Goal: Information Seeking & Learning: Learn about a topic

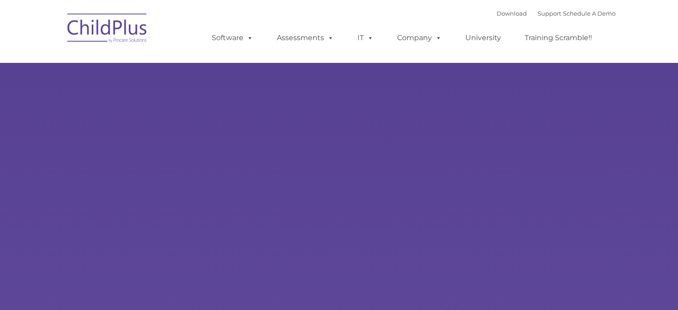
type input ""
select select "MEDIUM"
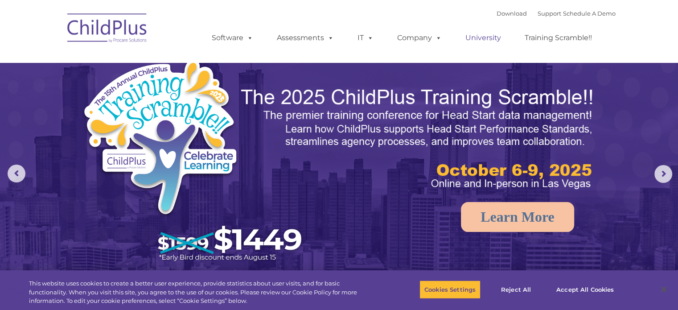
click at [493, 36] on link "University" at bounding box center [482, 38] width 53 height 18
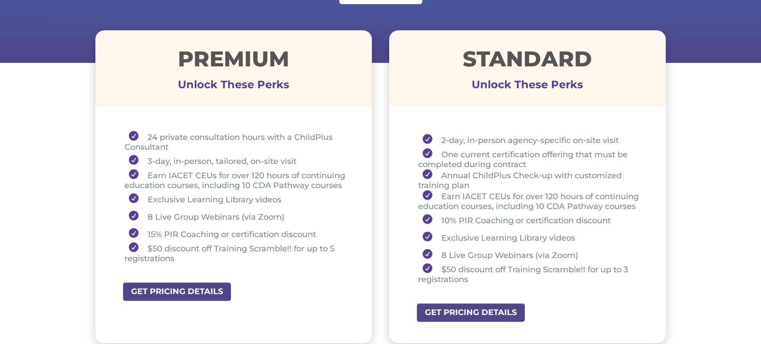
scroll to position [320, 0]
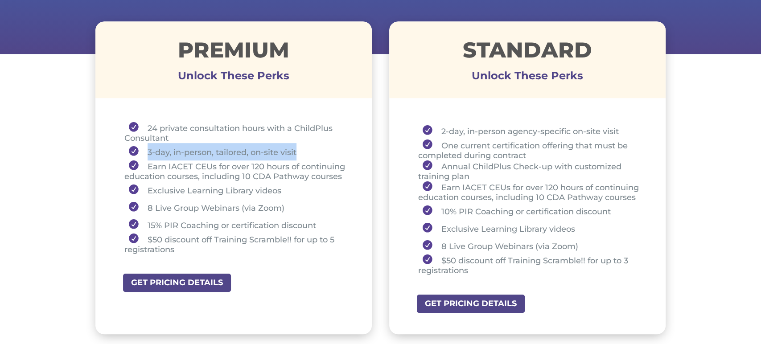
drag, startPoint x: 146, startPoint y: 151, endPoint x: 302, endPoint y: 155, distance: 155.6
click at [302, 155] on li "3-day, in-person, tailored, on-site visit" at bounding box center [237, 151] width 226 height 17
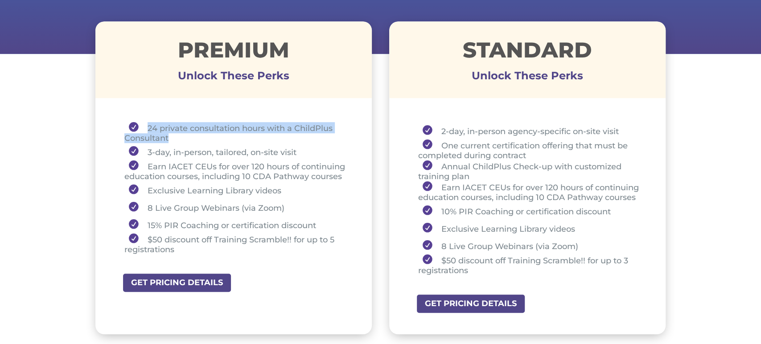
drag, startPoint x: 146, startPoint y: 123, endPoint x: 174, endPoint y: 138, distance: 31.9
click at [174, 138] on li "24 private consultation hours with a ChildPlus Consultant" at bounding box center [237, 132] width 226 height 21
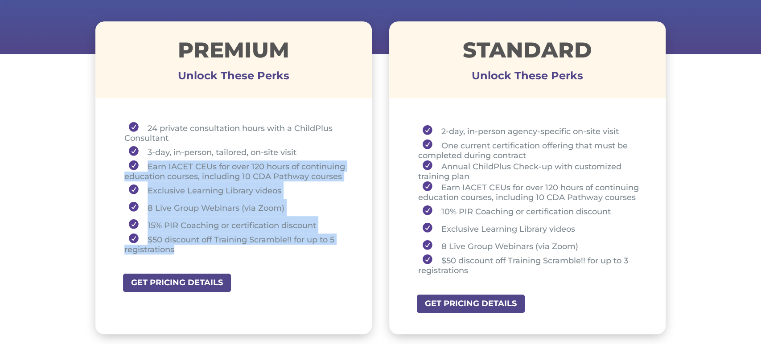
drag, startPoint x: 141, startPoint y: 167, endPoint x: 261, endPoint y: 250, distance: 145.8
click at [261, 250] on ul "24 private consultation hours with a ChildPlus Consultant 3-day, in-person, tai…" at bounding box center [234, 192] width 232 height 140
click at [162, 193] on li "Exclusive Learning Library videos" at bounding box center [237, 189] width 226 height 17
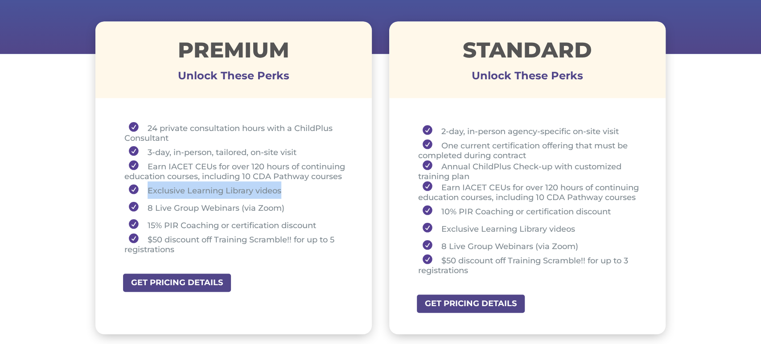
drag, startPoint x: 148, startPoint y: 190, endPoint x: 286, endPoint y: 182, distance: 138.0
click at [286, 182] on li "Exclusive Learning Library videos" at bounding box center [237, 189] width 226 height 17
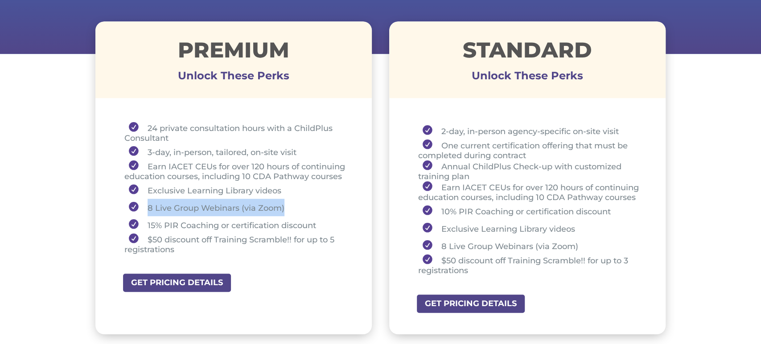
drag, startPoint x: 147, startPoint y: 208, endPoint x: 291, endPoint y: 203, distance: 144.0
click at [291, 203] on li "8 Live Group Webinars (via Zoom)" at bounding box center [237, 207] width 226 height 17
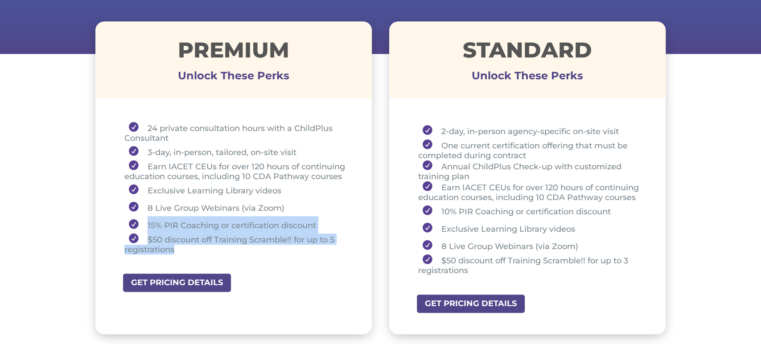
drag, startPoint x: 146, startPoint y: 224, endPoint x: 188, endPoint y: 247, distance: 47.5
click at [188, 247] on ul "24 private consultation hours with a ChildPlus Consultant 3-day, in-person, tai…" at bounding box center [234, 192] width 232 height 140
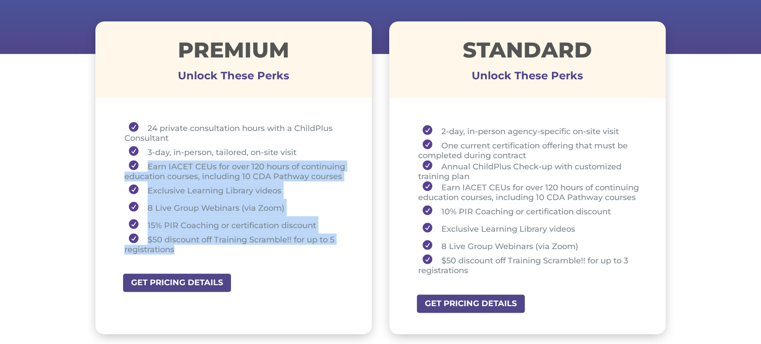
drag, startPoint x: 144, startPoint y: 163, endPoint x: 198, endPoint y: 249, distance: 102.2
click at [198, 249] on ul "24 private consultation hours with a ChildPlus Consultant 3-day, in-person, tai…" at bounding box center [234, 192] width 232 height 140
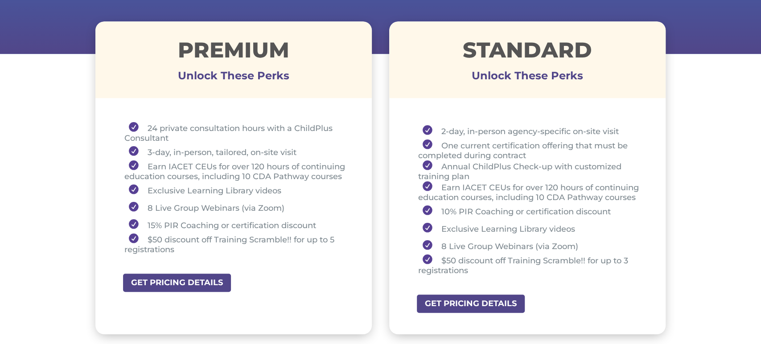
click at [164, 129] on li "24 private consultation hours with a ChildPlus Consultant" at bounding box center [237, 132] width 226 height 21
drag, startPoint x: 147, startPoint y: 126, endPoint x: 169, endPoint y: 138, distance: 25.3
click at [169, 138] on li "24 private consultation hours with a ChildPlus Consultant" at bounding box center [237, 132] width 226 height 21
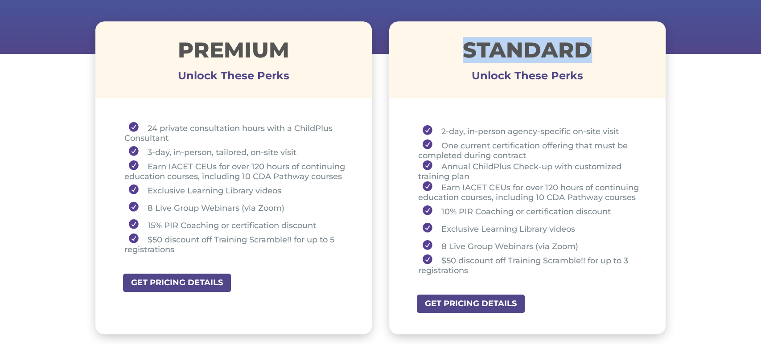
drag, startPoint x: 458, startPoint y: 45, endPoint x: 593, endPoint y: 55, distance: 135.9
click at [593, 55] on h1 "STANDARD" at bounding box center [527, 52] width 277 height 26
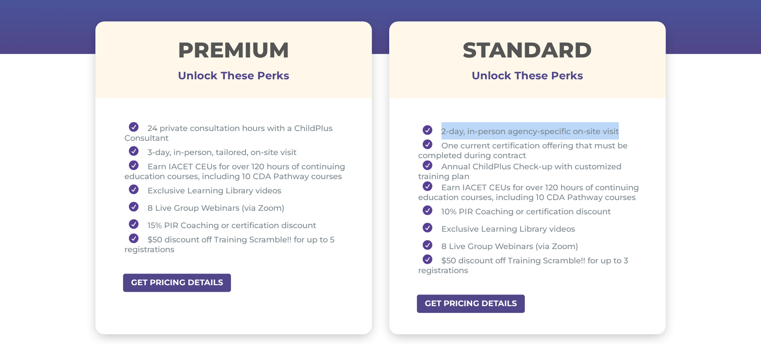
drag, startPoint x: 439, startPoint y: 127, endPoint x: 625, endPoint y: 128, distance: 186.3
click at [625, 128] on li "2-day, in-person agency-specific on-site visit" at bounding box center [531, 130] width 226 height 17
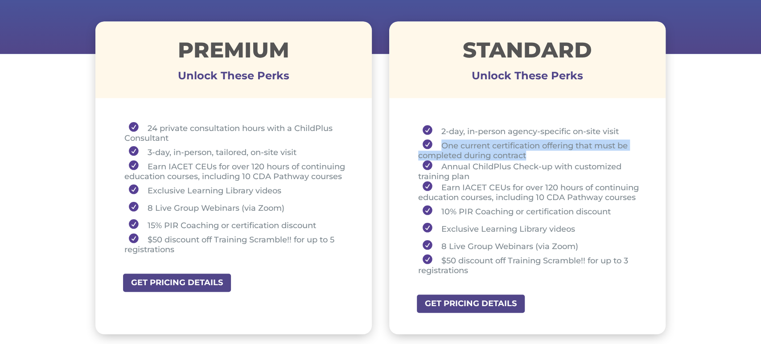
drag, startPoint x: 440, startPoint y: 146, endPoint x: 532, endPoint y: 156, distance: 92.4
click at [532, 156] on li "One current certification offering that must be completed during contract" at bounding box center [531, 150] width 226 height 21
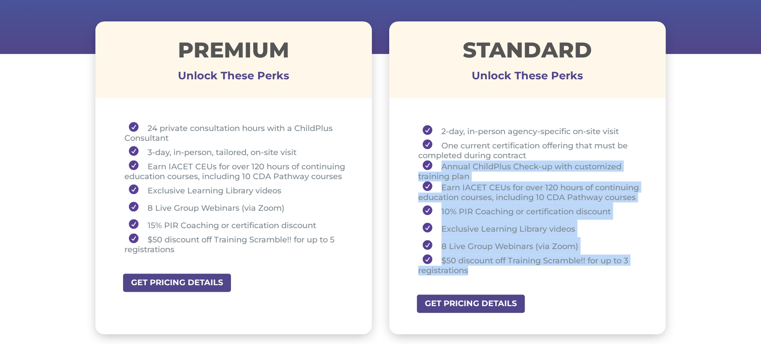
drag, startPoint x: 433, startPoint y: 167, endPoint x: 619, endPoint y: 278, distance: 216.3
click at [619, 278] on ul "2-day, in-person agency-specific on-site visit One current certification offeri…" at bounding box center [527, 202] width 232 height 161
click at [403, 244] on div "2-day, in-person agency-specific on-site visit One current certification offeri…" at bounding box center [527, 201] width 277 height 188
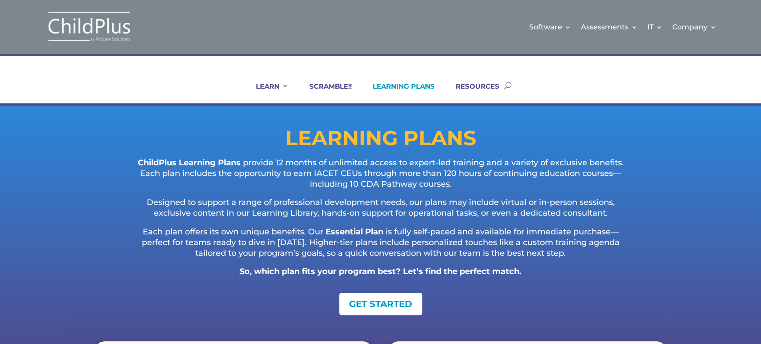
scroll to position [0, 0]
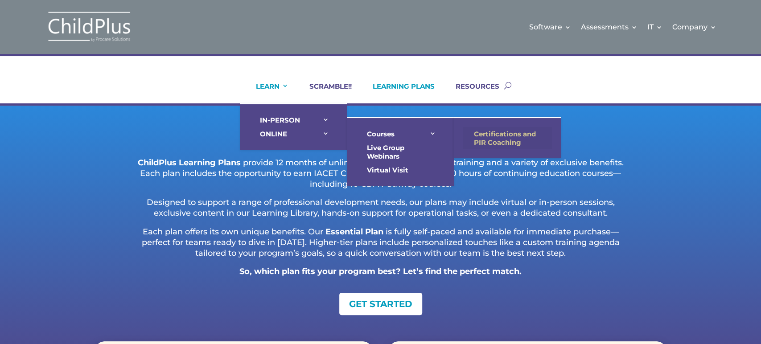
click at [511, 134] on link "Certifications and PIR Coaching" at bounding box center [507, 138] width 89 height 22
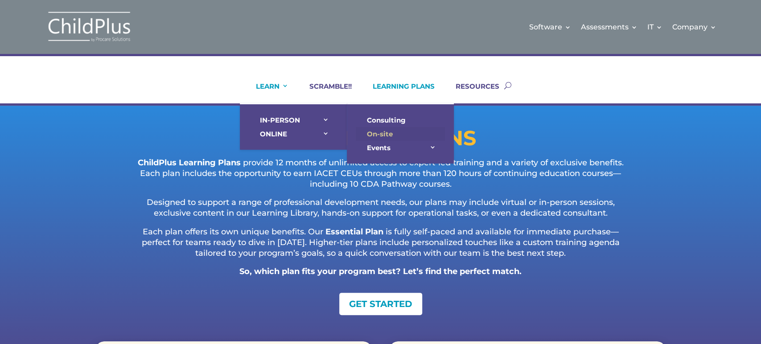
click at [376, 131] on link "On-site" at bounding box center [400, 134] width 89 height 14
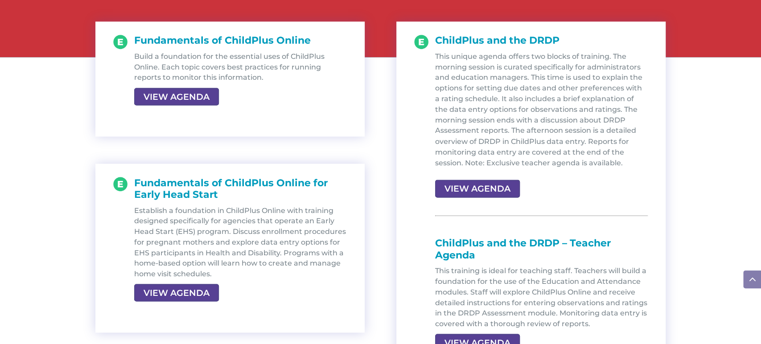
scroll to position [1008, 0]
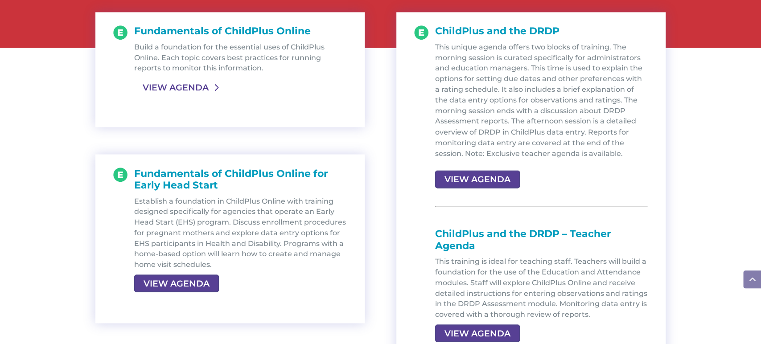
click at [185, 86] on link "VIEW AGENDA" at bounding box center [175, 87] width 83 height 16
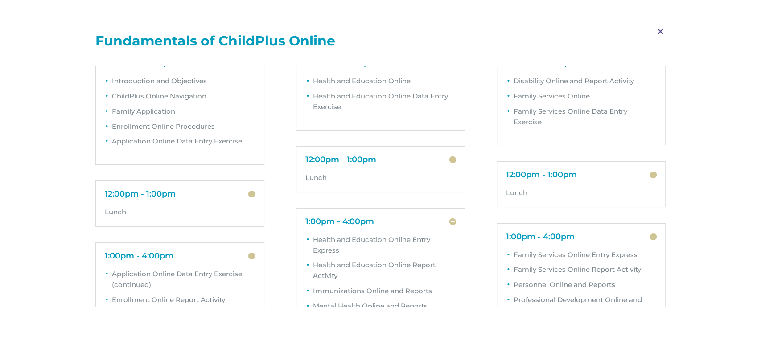
scroll to position [62, 0]
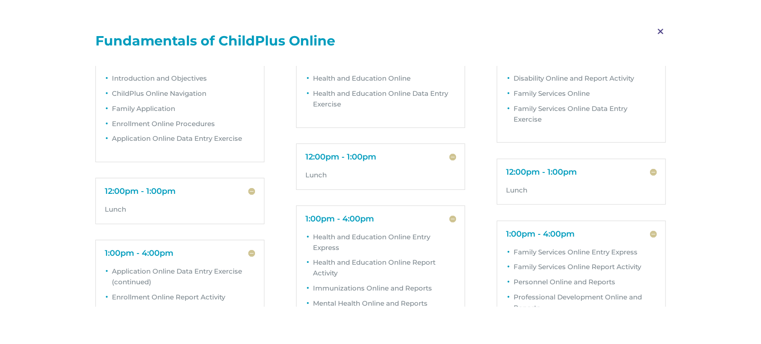
click at [660, 31] on span "M" at bounding box center [660, 32] width 26 height 26
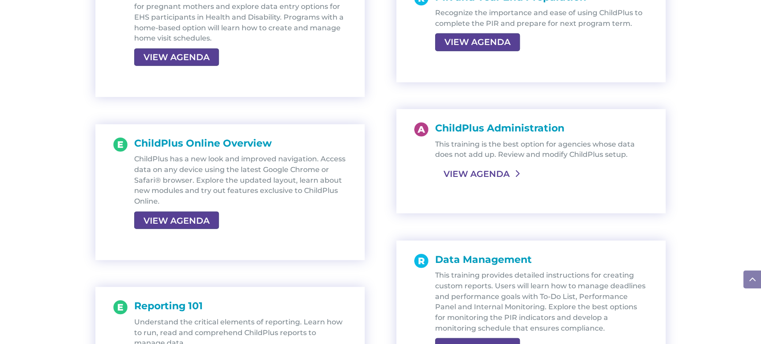
scroll to position [1578, 0]
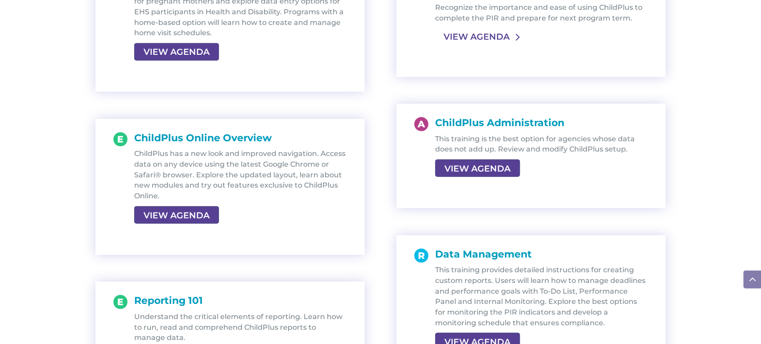
click at [480, 40] on link "VIEW AGENDA" at bounding box center [476, 37] width 83 height 16
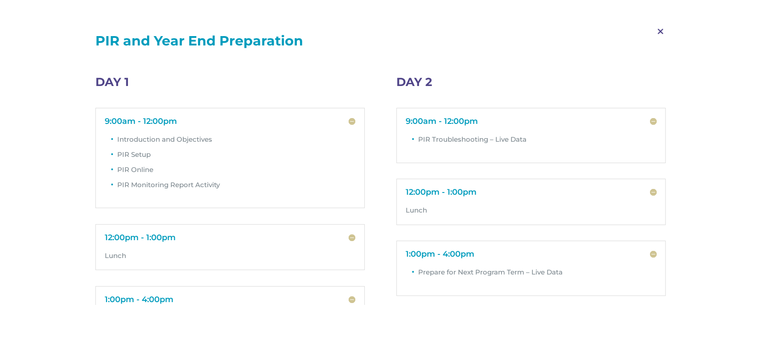
scroll to position [12, 0]
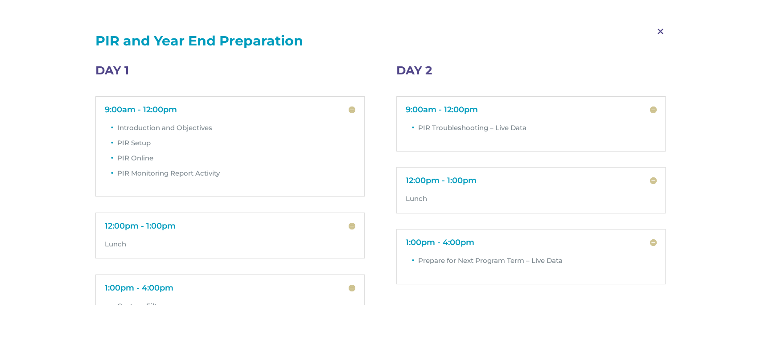
click at [660, 32] on span "M" at bounding box center [660, 32] width 26 height 26
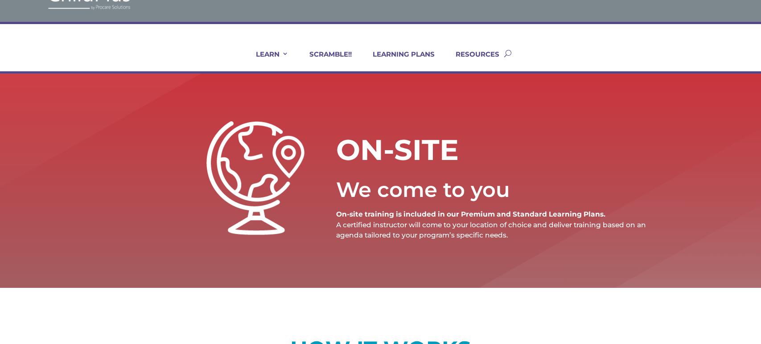
scroll to position [0, 0]
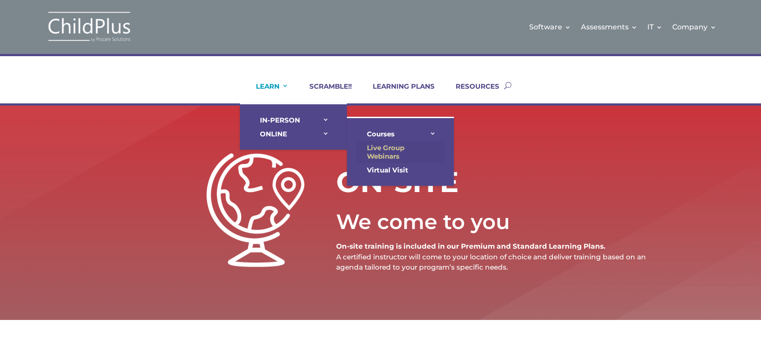
click at [389, 152] on link "Live Group Webinars" at bounding box center [400, 152] width 89 height 22
click at [395, 146] on link "Live Group Webinars" at bounding box center [400, 152] width 89 height 22
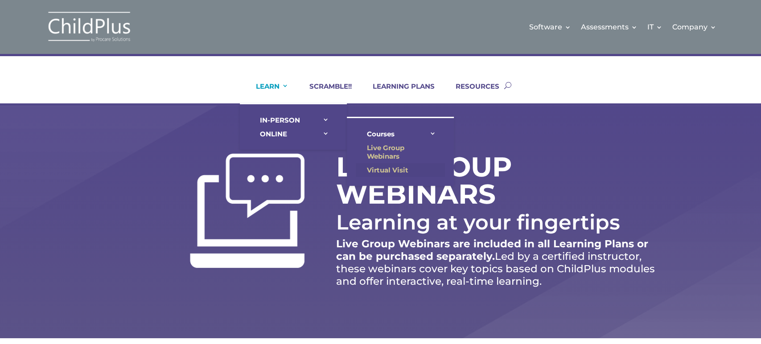
click at [386, 168] on link "Virtual Visit" at bounding box center [400, 170] width 89 height 14
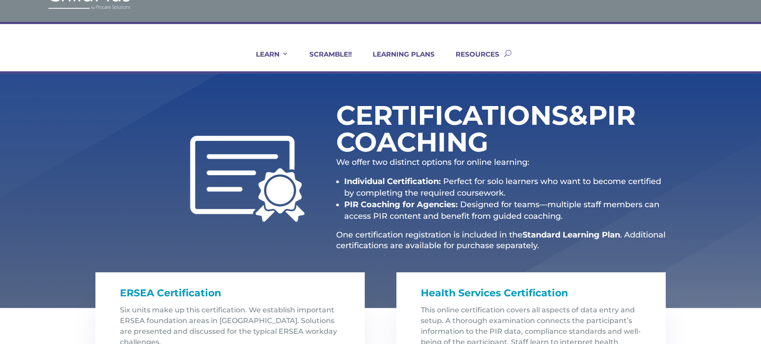
scroll to position [29, 0]
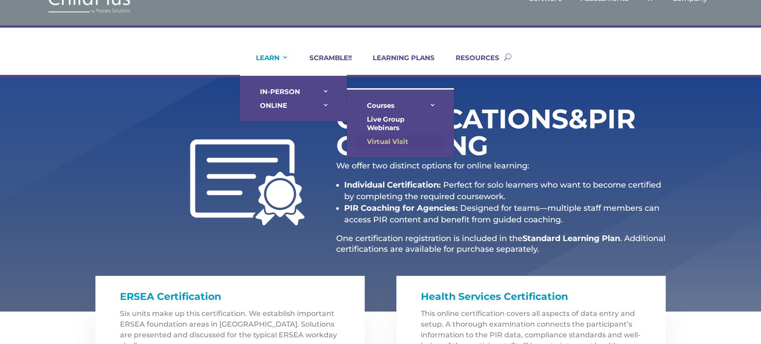
click at [388, 139] on link "Virtual Visit" at bounding box center [400, 142] width 89 height 14
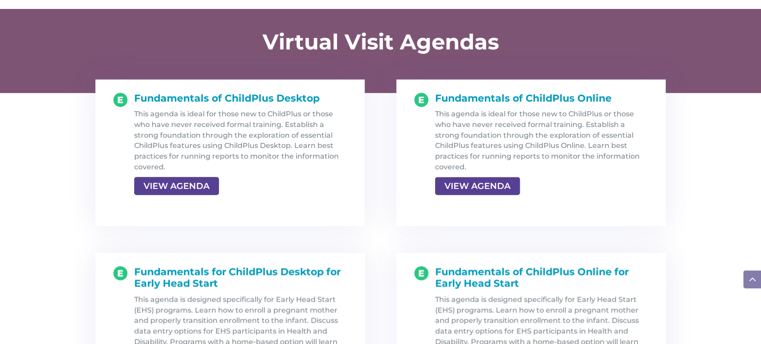
scroll to position [915, 0]
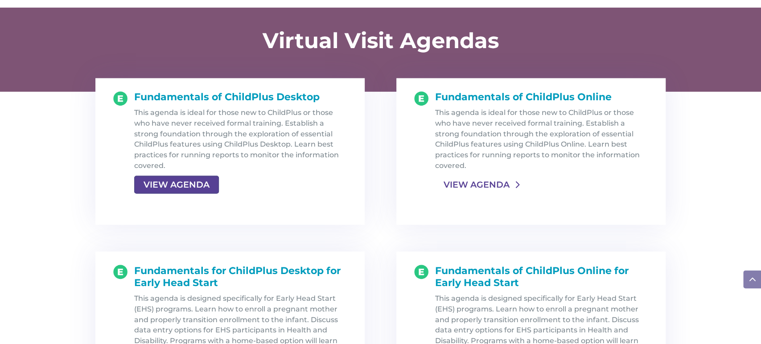
click at [486, 181] on link "VIEW AGENDA" at bounding box center [476, 185] width 83 height 16
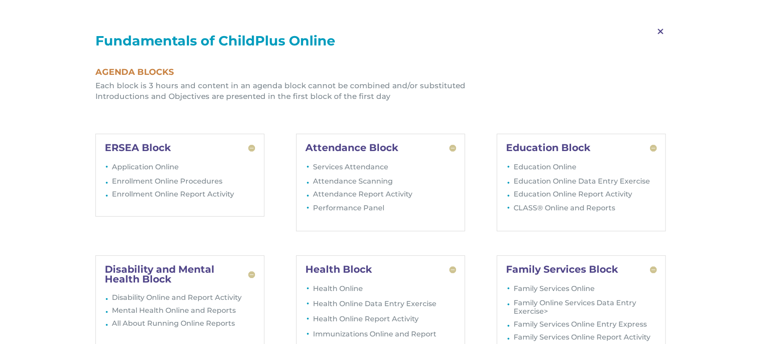
scroll to position [329, 0]
click at [658, 33] on span "M" at bounding box center [660, 32] width 26 height 26
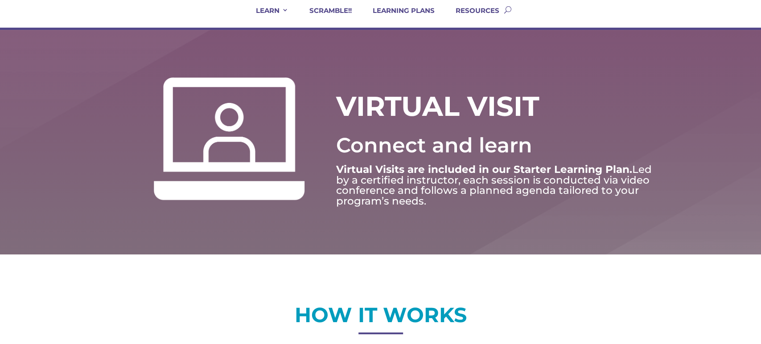
scroll to position [0, 0]
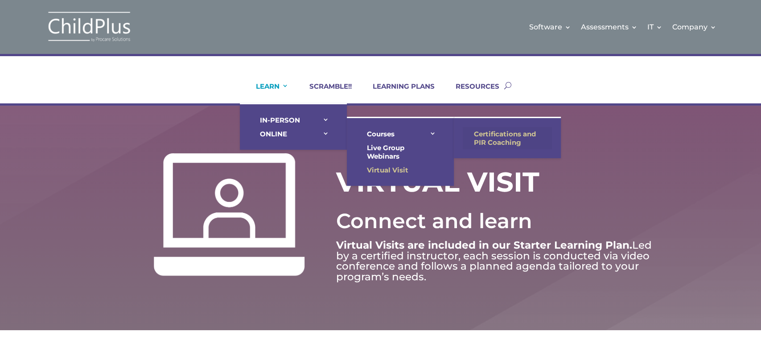
click at [483, 135] on link "Certifications and PIR Coaching" at bounding box center [507, 138] width 89 height 22
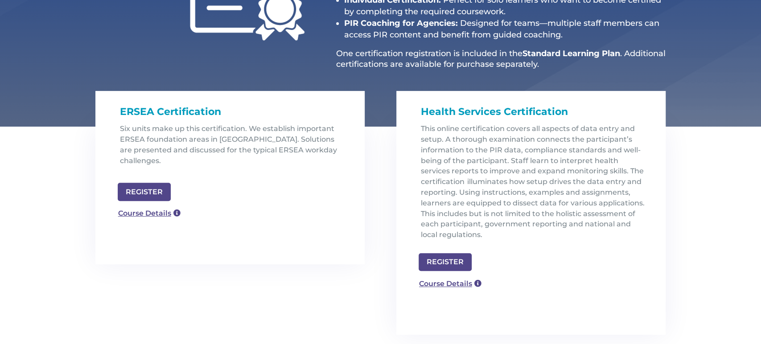
scroll to position [214, 0]
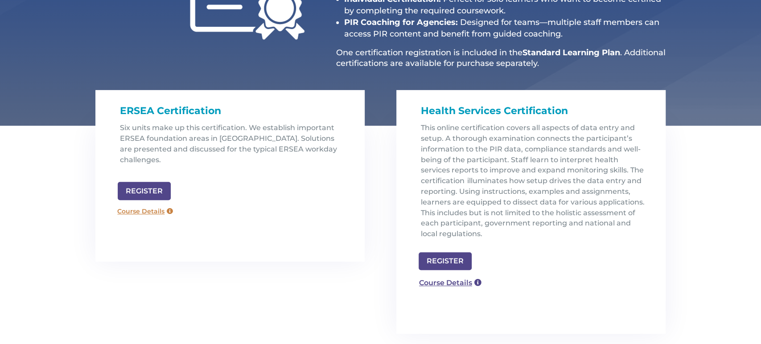
click at [153, 205] on link "Course Details" at bounding box center [145, 212] width 64 height 14
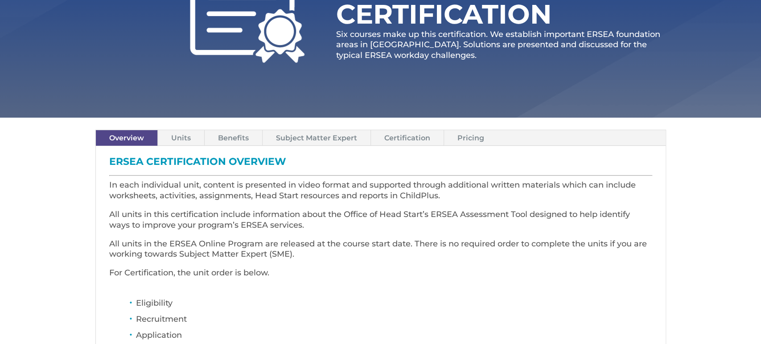
scroll to position [160, 0]
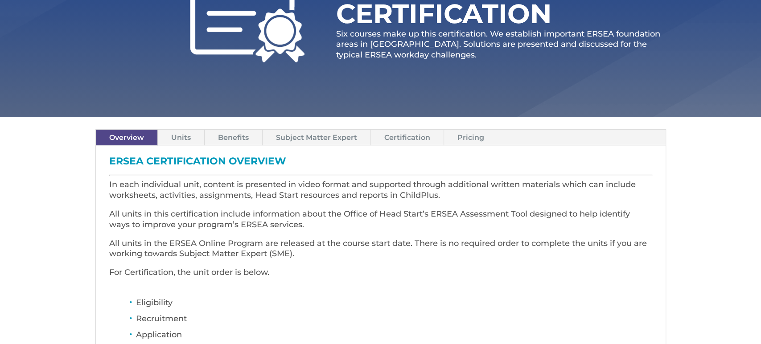
click at [466, 133] on link "Pricing" at bounding box center [470, 138] width 53 height 16
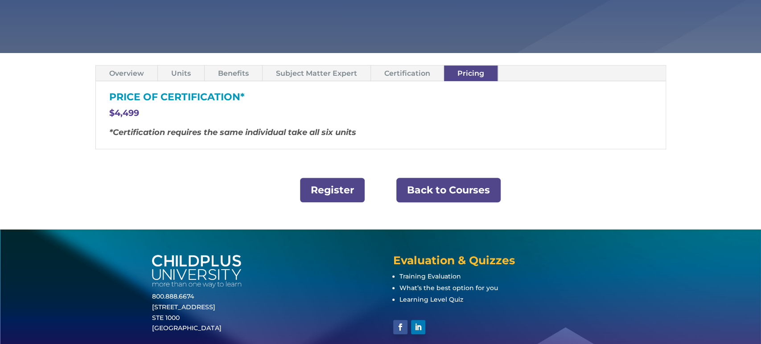
scroll to position [225, 0]
drag, startPoint x: 107, startPoint y: 109, endPoint x: 160, endPoint y: 115, distance: 53.3
click at [160, 115] on div "PRICE OF CERTIFICATION* $4,499 *Certification requires the same individual take…" at bounding box center [381, 115] width 570 height 67
click at [445, 192] on link "Back to Courses" at bounding box center [448, 190] width 104 height 25
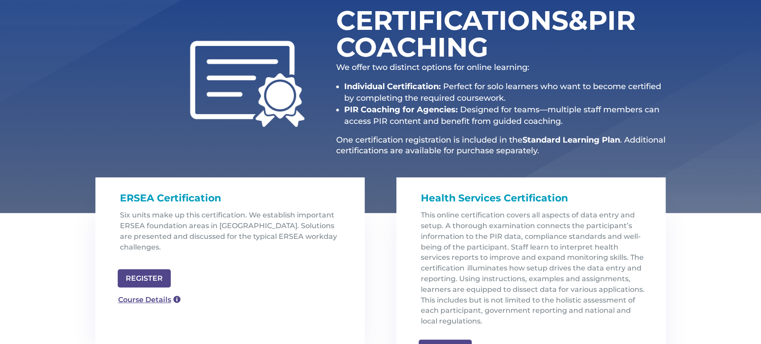
scroll to position [149, 0]
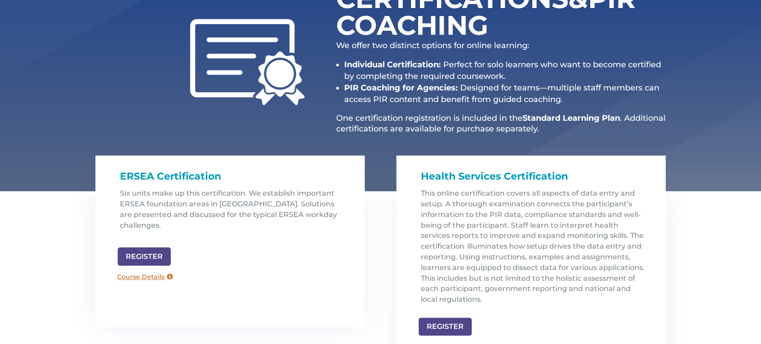
click at [143, 270] on link "Course Details" at bounding box center [145, 277] width 64 height 14
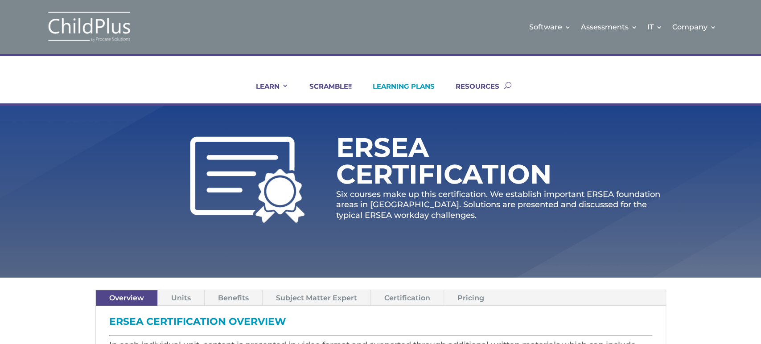
click at [409, 89] on link "LEARNING PLANS" at bounding box center [398, 92] width 73 height 21
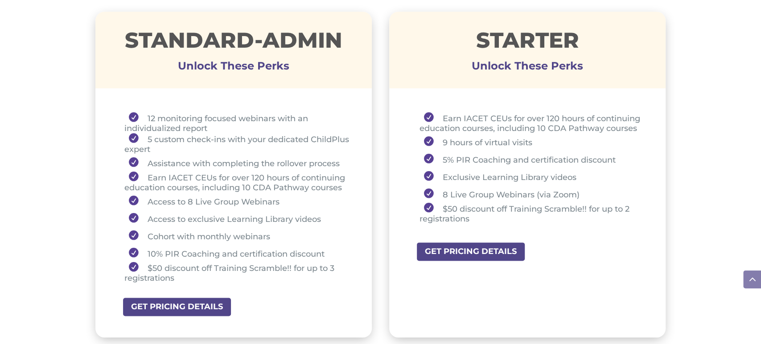
scroll to position [663, 0]
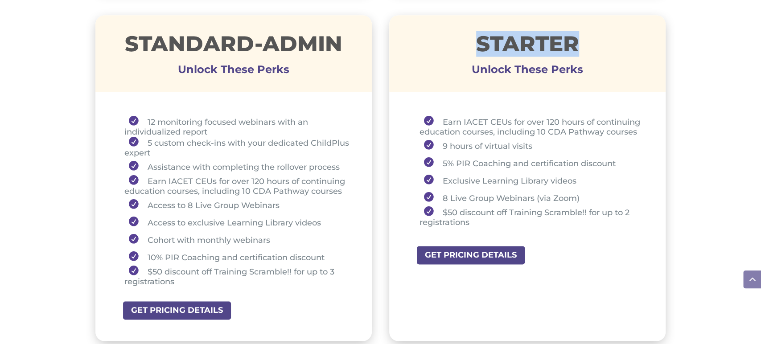
drag, startPoint x: 472, startPoint y: 42, endPoint x: 591, endPoint y: 38, distance: 118.7
click at [591, 38] on h1 "STARTER" at bounding box center [527, 46] width 277 height 26
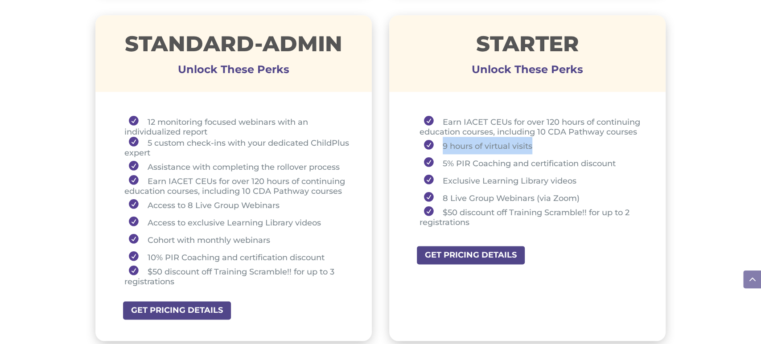
drag, startPoint x: 442, startPoint y: 143, endPoint x: 539, endPoint y: 144, distance: 97.2
click at [539, 144] on li "9 hours of virtual visits" at bounding box center [531, 145] width 224 height 17
drag, startPoint x: 442, startPoint y: 120, endPoint x: 538, endPoint y: 127, distance: 95.7
drag, startPoint x: 538, startPoint y: 127, endPoint x: 445, endPoint y: 127, distance: 92.7
click at [445, 127] on li "Earn IACET CEUs for over 120 hours of continuing education courses, including 1…" at bounding box center [531, 126] width 224 height 21
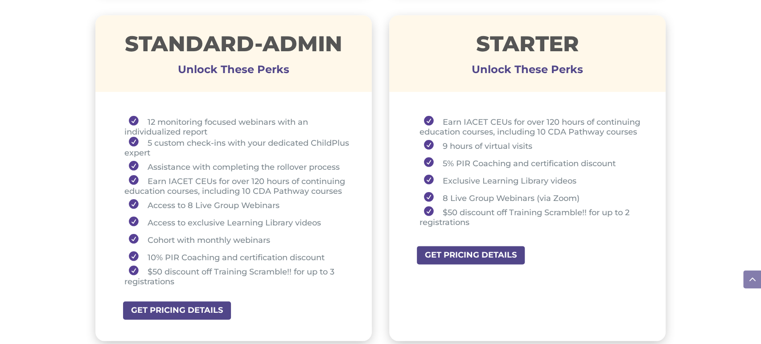
click at [439, 161] on li "5% PIR Coaching and certification discount" at bounding box center [531, 162] width 224 height 17
drag, startPoint x: 440, startPoint y: 145, endPoint x: 539, endPoint y: 144, distance: 98.5
click at [539, 144] on li "9 hours of virtual visits" at bounding box center [531, 145] width 224 height 17
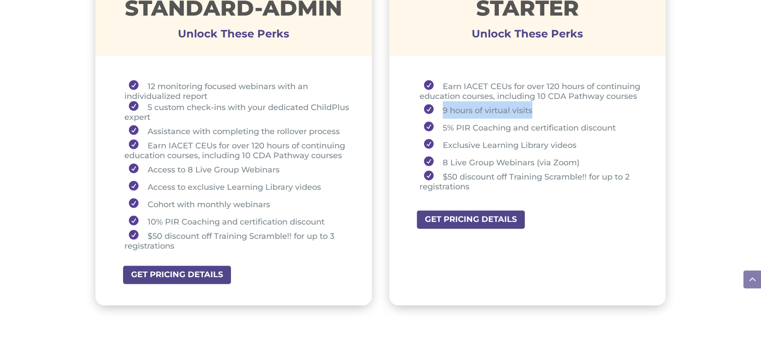
scroll to position [697, 0]
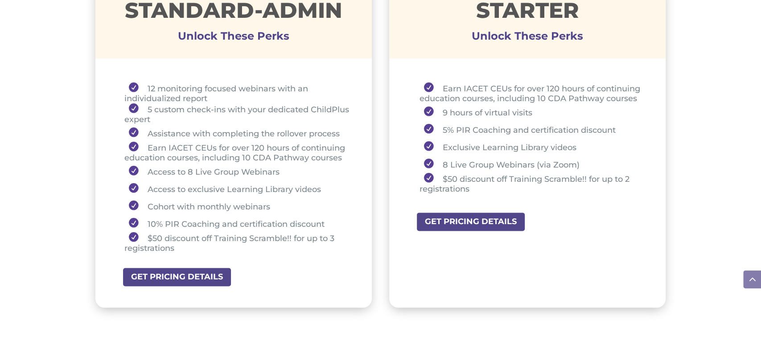
click at [551, 67] on div "Earn IACET CEUs for over 120 hours of continuing education courses, including 1…" at bounding box center [527, 140] width 277 height 146
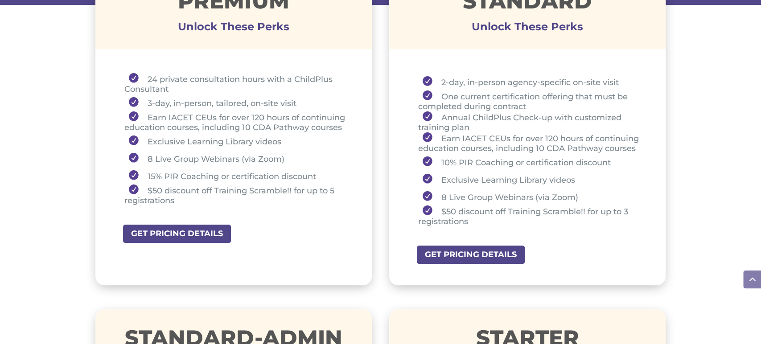
scroll to position [367, 0]
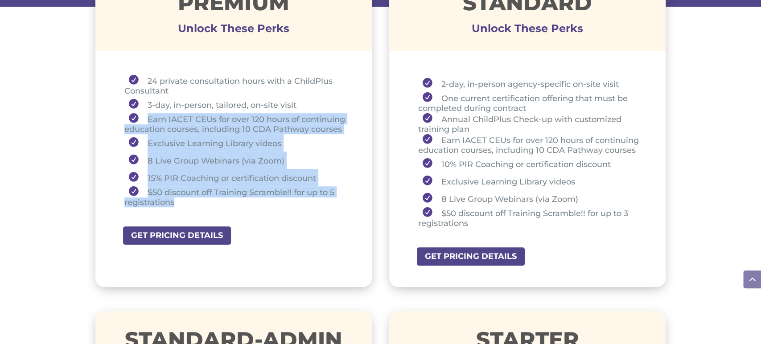
drag, startPoint x: 146, startPoint y: 118, endPoint x: 325, endPoint y: 206, distance: 198.8
click at [325, 206] on ul "24 private consultation hours with a ChildPlus Consultant 3-day, in-person, tai…" at bounding box center [234, 145] width 232 height 140
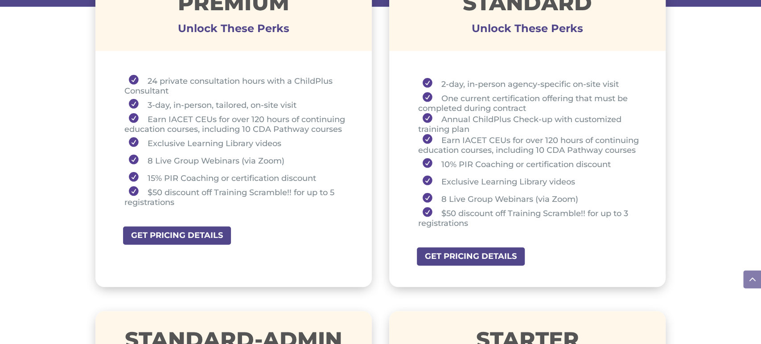
click at [385, 210] on div "Premium Unlock These Perks 24 private consultation hours with a ChildPlus Consu…" at bounding box center [380, 130] width 571 height 337
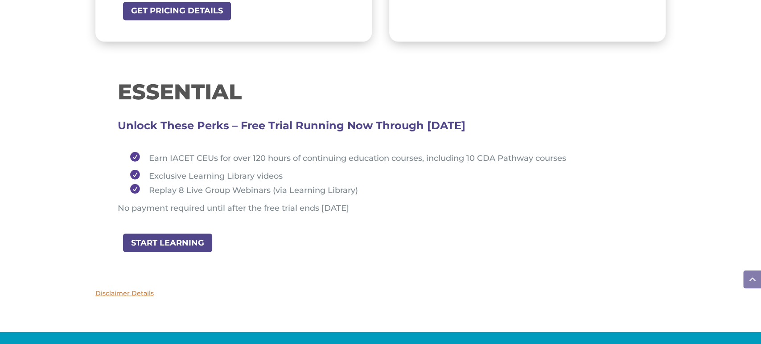
scroll to position [966, 0]
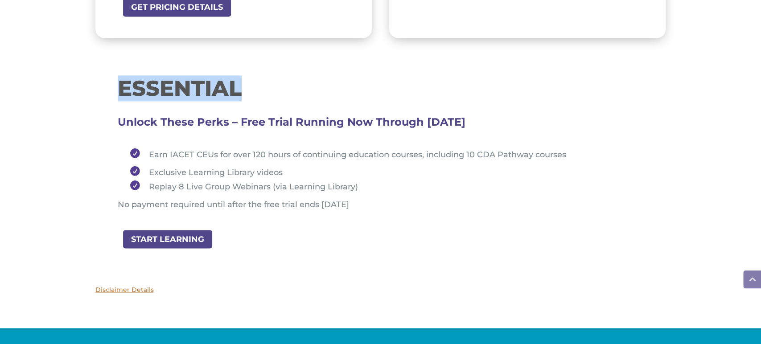
drag, startPoint x: 112, startPoint y: 80, endPoint x: 250, endPoint y: 90, distance: 138.2
click at [250, 90] on div "ESSENTIAL Unlock These Perks – Free Trial Running Now Through August 31, 2025 E…" at bounding box center [380, 145] width 571 height 167
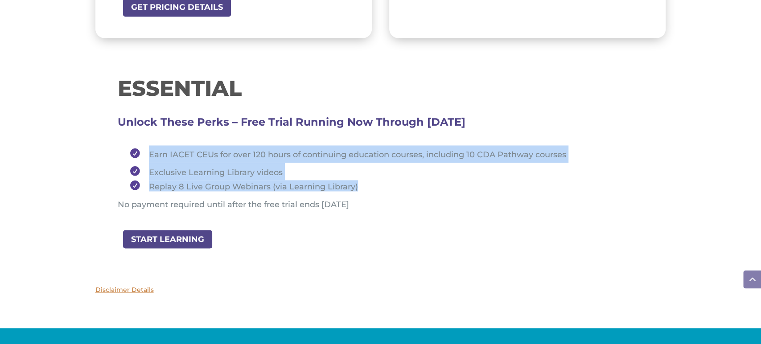
drag, startPoint x: 148, startPoint y: 149, endPoint x: 376, endPoint y: 186, distance: 231.2
click at [376, 186] on ul "Earn IACET CEUs for over 120 hours of continuing education courses, including 1…" at bounding box center [381, 172] width 526 height 54
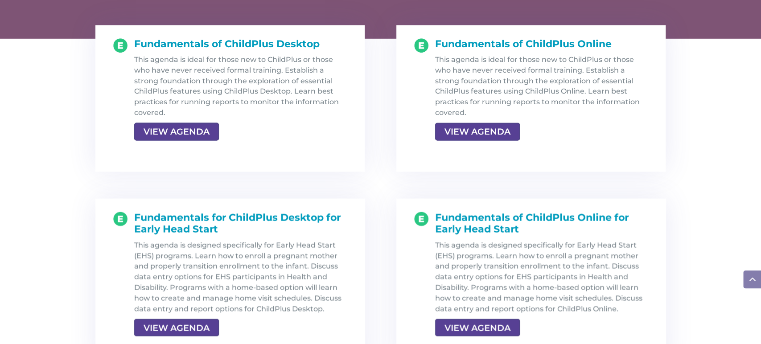
scroll to position [974, 0]
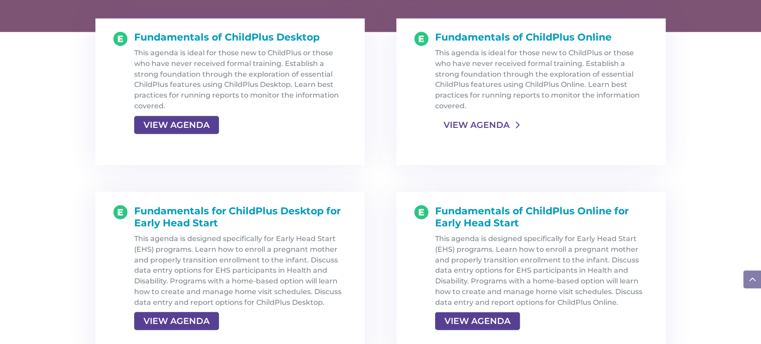
click at [485, 128] on link "VIEW AGENDA" at bounding box center [476, 125] width 83 height 16
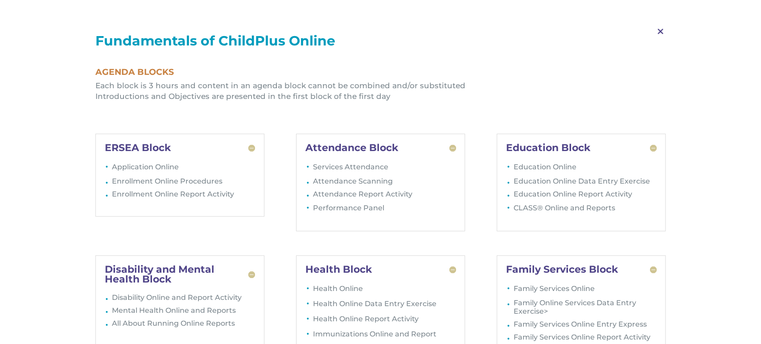
scroll to position [1030, 0]
click at [661, 31] on span "M" at bounding box center [660, 32] width 26 height 26
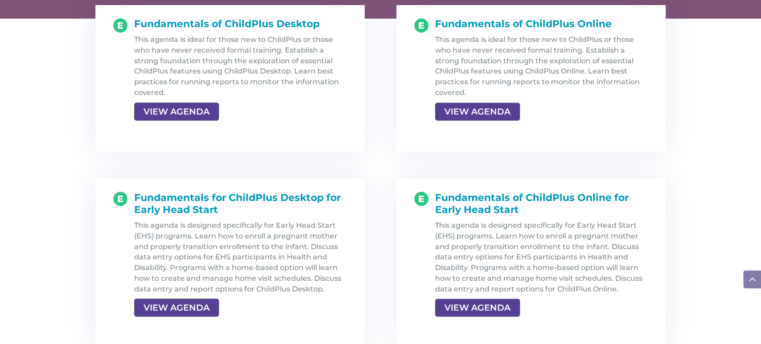
scroll to position [986, 0]
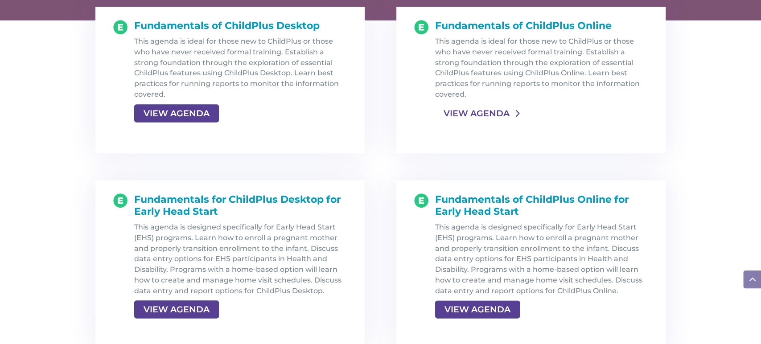
click at [498, 108] on link "VIEW AGENDA" at bounding box center [476, 113] width 83 height 16
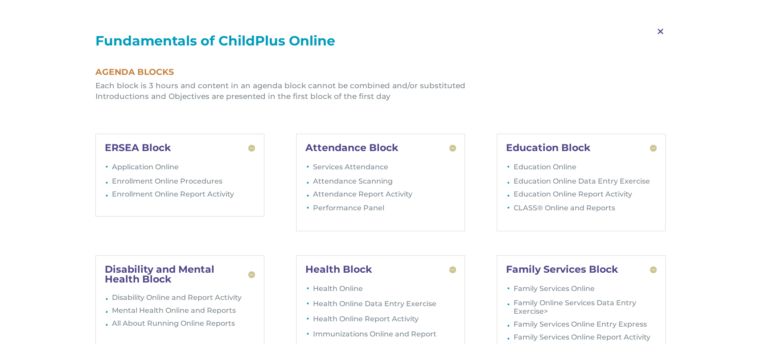
scroll to position [1071, 0]
click at [659, 30] on span "M" at bounding box center [660, 32] width 26 height 26
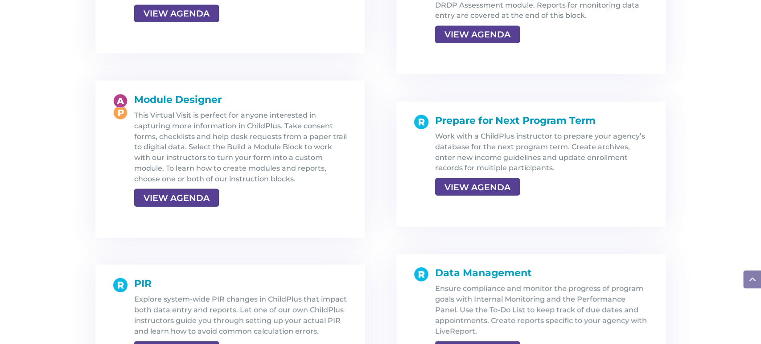
scroll to position [1558, 0]
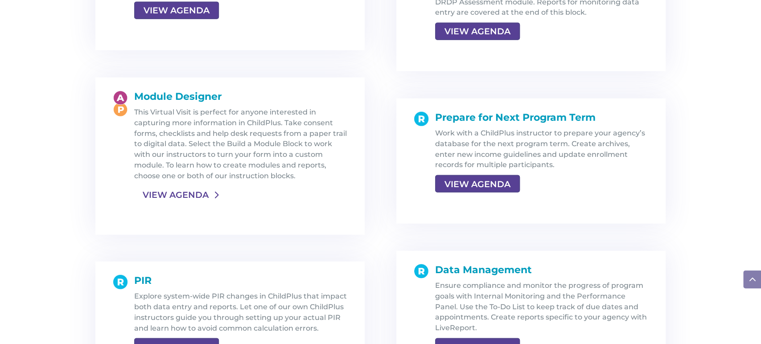
click at [161, 192] on link "VIEW AGENDA" at bounding box center [175, 195] width 83 height 16
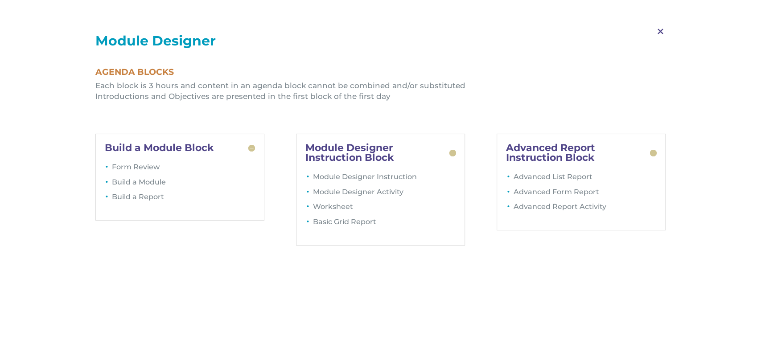
click at [660, 33] on span "M" at bounding box center [660, 32] width 26 height 26
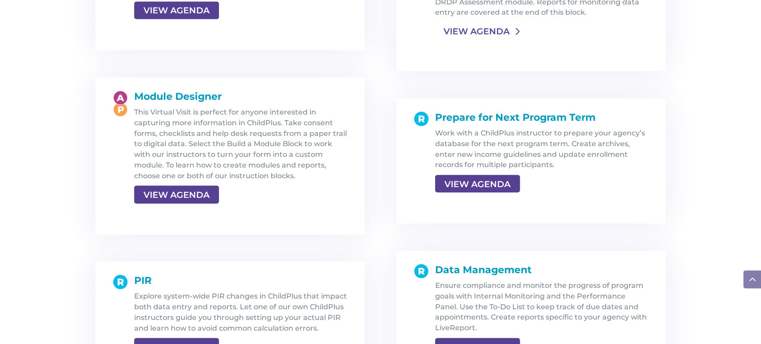
click at [464, 32] on link "VIEW AGENDA" at bounding box center [476, 32] width 83 height 16
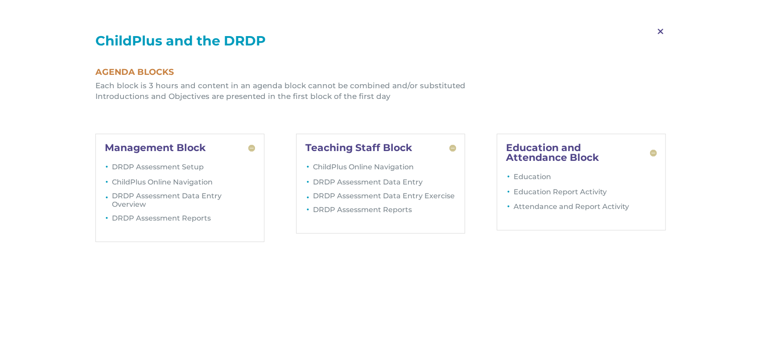
click at [662, 23] on span "M" at bounding box center [660, 32] width 26 height 26
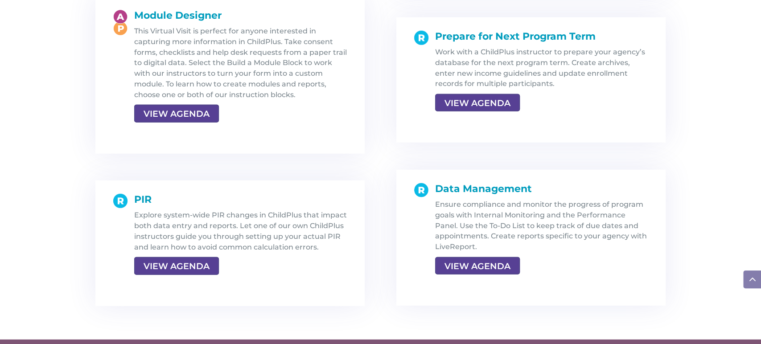
scroll to position [1639, 0]
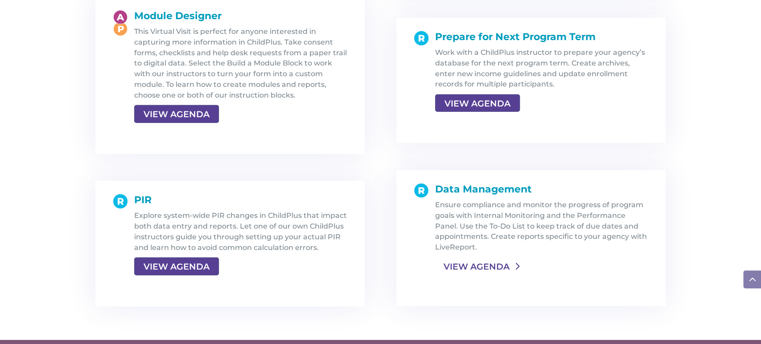
click at [477, 267] on link "VIEW AGENDA" at bounding box center [476, 267] width 83 height 16
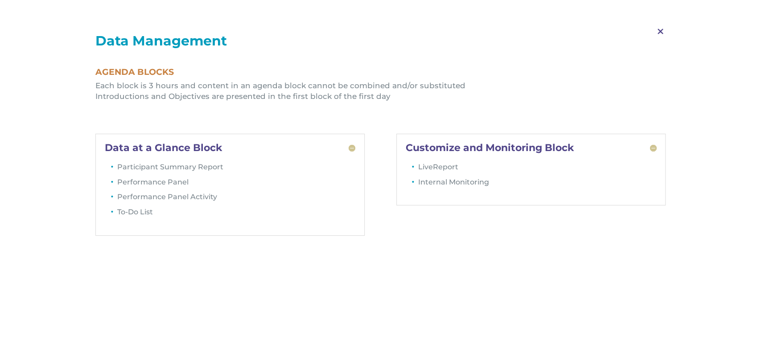
click at [657, 33] on span "M" at bounding box center [660, 32] width 26 height 26
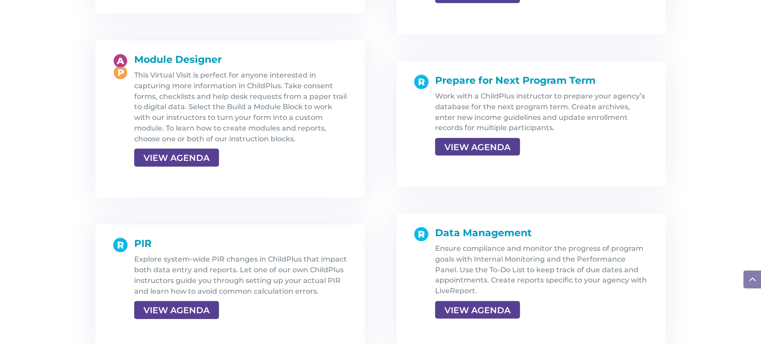
scroll to position [1626, 0]
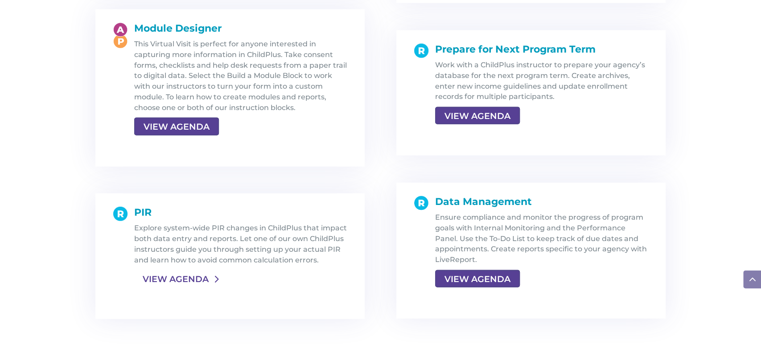
click at [174, 275] on link "VIEW AGENDA" at bounding box center [175, 279] width 83 height 16
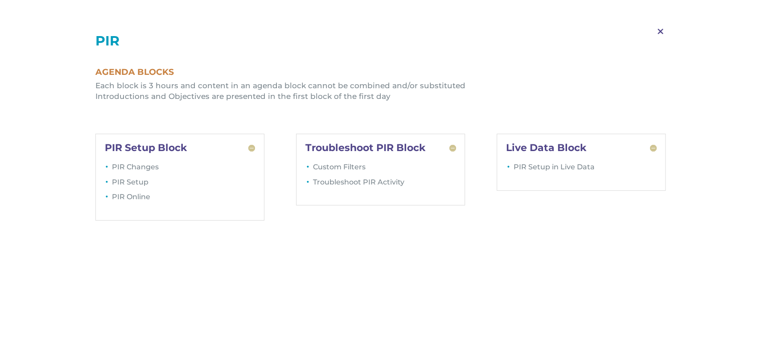
click at [660, 31] on span "M" at bounding box center [660, 32] width 26 height 26
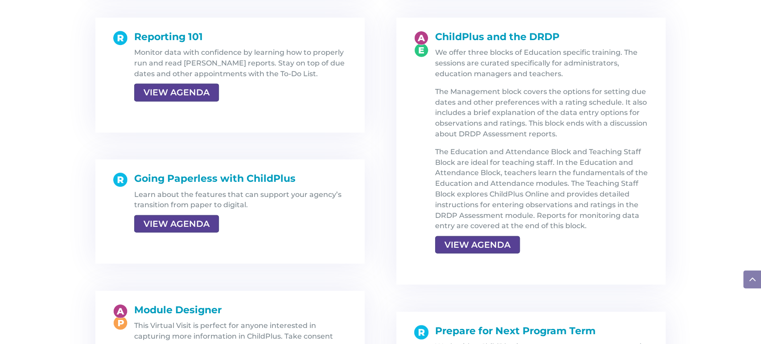
scroll to position [1344, 0]
click at [194, 95] on link "VIEW AGENDA" at bounding box center [175, 93] width 83 height 16
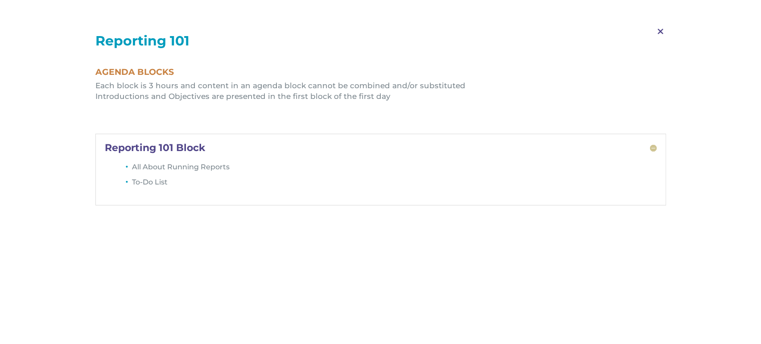
click at [660, 32] on span "M" at bounding box center [660, 32] width 26 height 26
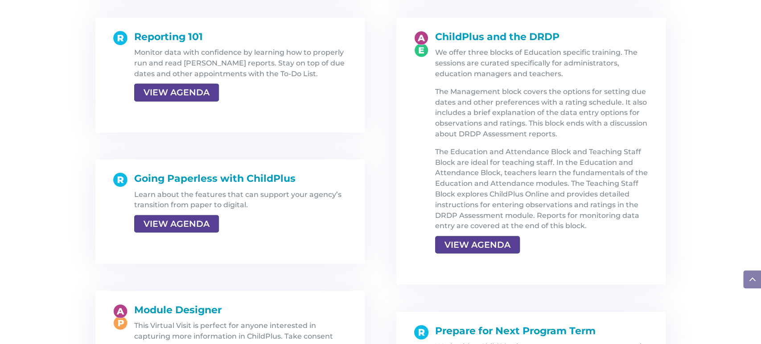
click at [669, 32] on div "Fundamentals of ChildPlus Desktop This agenda is ideal for those new to ChildPl…" at bounding box center [380, 156] width 761 height 944
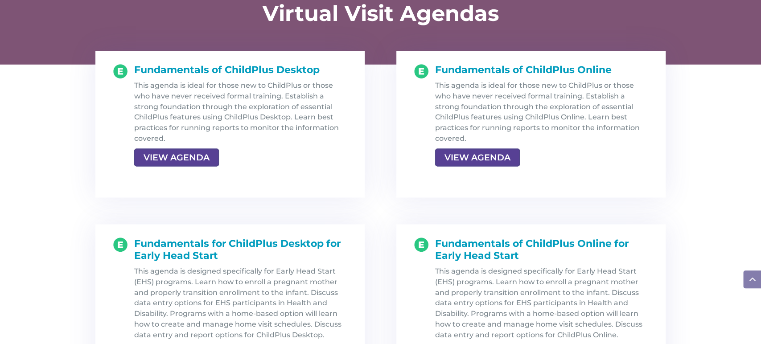
scroll to position [939, 0]
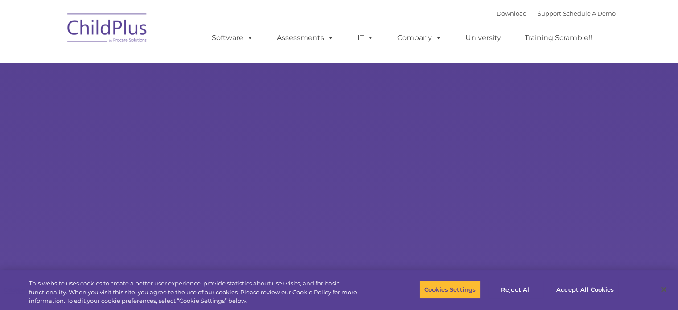
type input ""
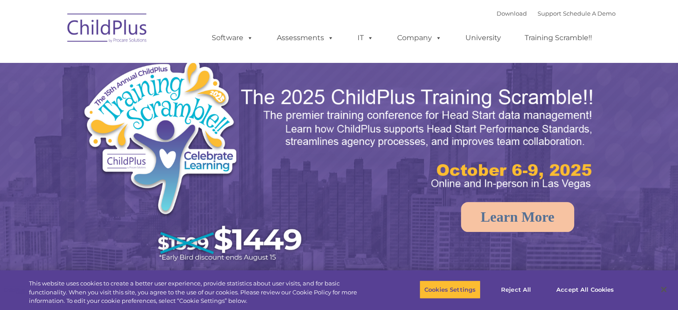
select select "MEDIUM"
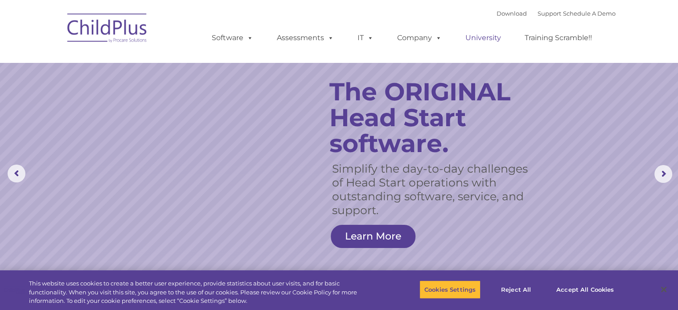
click at [484, 40] on link "University" at bounding box center [482, 38] width 53 height 18
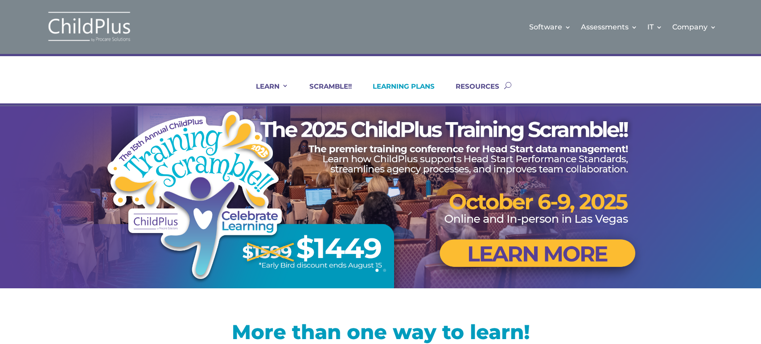
click at [421, 85] on link "LEARNING PLANS" at bounding box center [398, 92] width 73 height 21
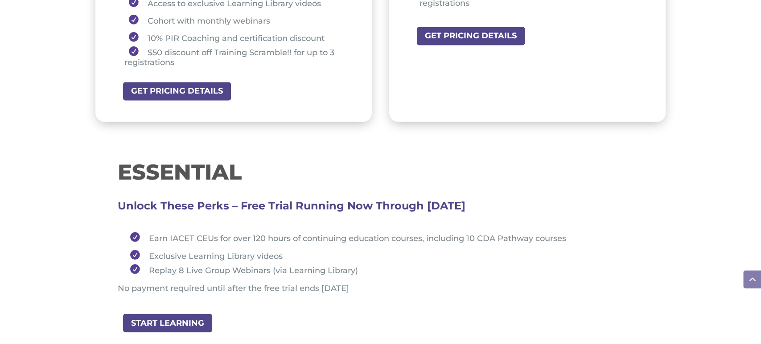
scroll to position [883, 0]
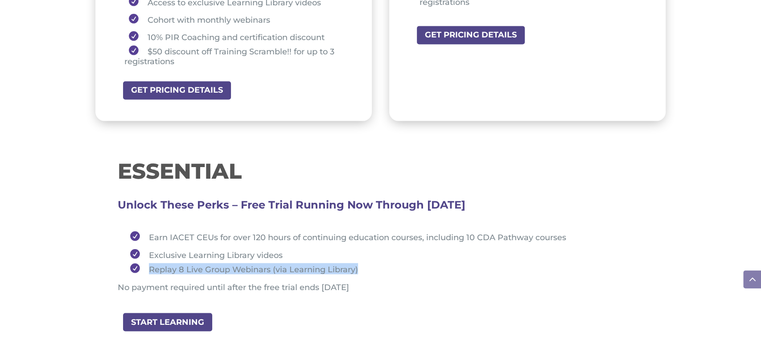
drag, startPoint x: 148, startPoint y: 267, endPoint x: 361, endPoint y: 266, distance: 213.1
click at [361, 266] on li "Replay 8 Live Group Webinars (via Learning Library)" at bounding box center [385, 268] width 518 height 11
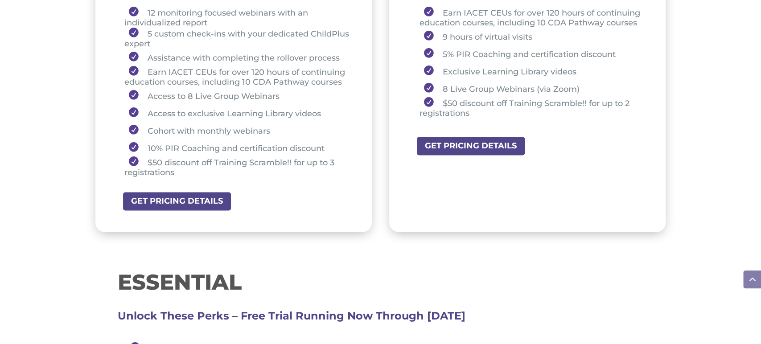
scroll to position [749, 0]
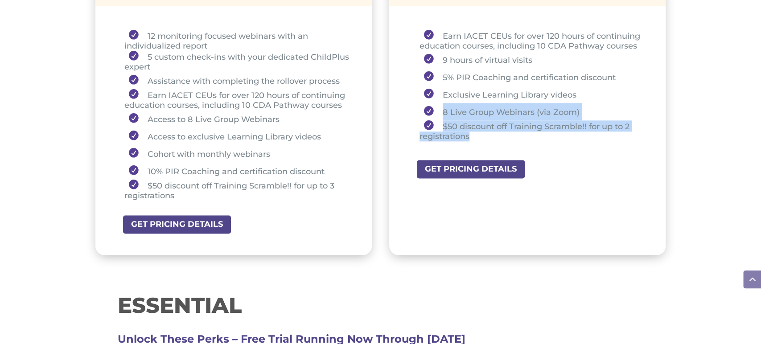
drag, startPoint x: 441, startPoint y: 111, endPoint x: 481, endPoint y: 136, distance: 46.9
click at [481, 136] on ul "Earn IACET CEUs for over 120 hours of continuing education courses, including 1…" at bounding box center [527, 89] width 232 height 119
click at [481, 136] on li "$50 discount off Training Scramble!! for up to 2 registrations" at bounding box center [531, 130] width 224 height 21
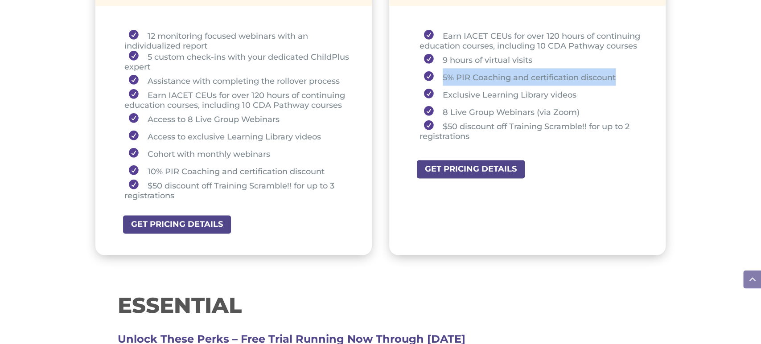
drag, startPoint x: 441, startPoint y: 77, endPoint x: 637, endPoint y: 79, distance: 196.2
click at [637, 79] on li "5% PIR Coaching and certification discount" at bounding box center [531, 76] width 224 height 17
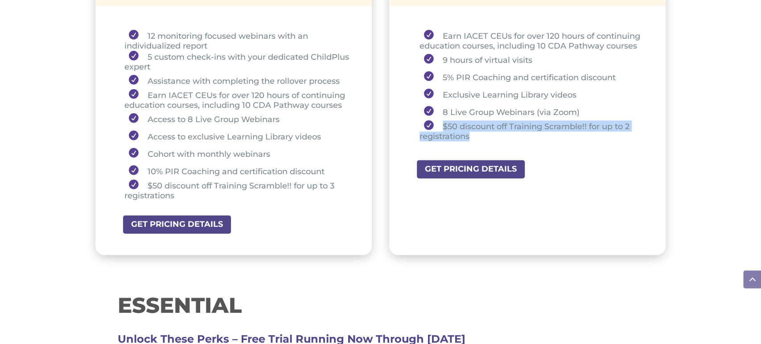
drag, startPoint x: 444, startPoint y: 125, endPoint x: 483, endPoint y: 135, distance: 39.9
click at [483, 135] on li "$50 discount off Training Scramble!! for up to 2 registrations" at bounding box center [531, 130] width 224 height 21
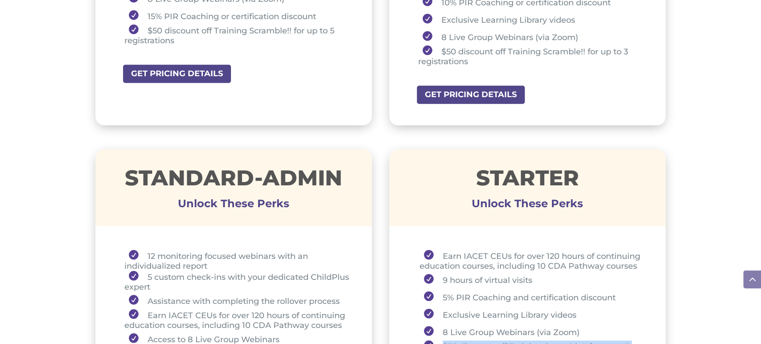
scroll to position [525, 0]
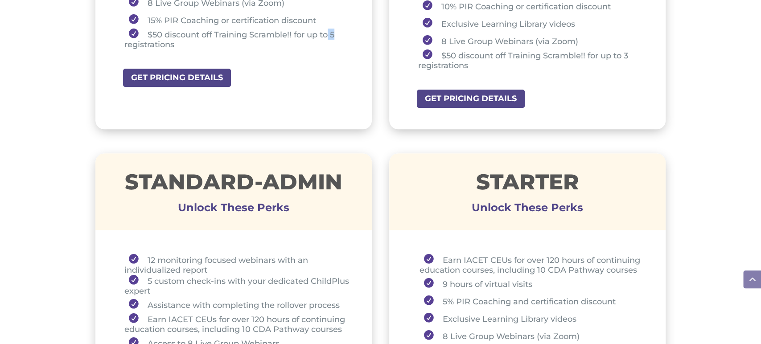
drag, startPoint x: 328, startPoint y: 35, endPoint x: 345, endPoint y: 33, distance: 16.6
click at [345, 33] on li "$50 discount off Training Scramble!! for up to 5 registrations" at bounding box center [237, 39] width 226 height 21
drag, startPoint x: 148, startPoint y: 20, endPoint x: 164, endPoint y: 17, distance: 16.6
click at [164, 17] on li "15% PIR Coaching or certification discount" at bounding box center [237, 19] width 226 height 17
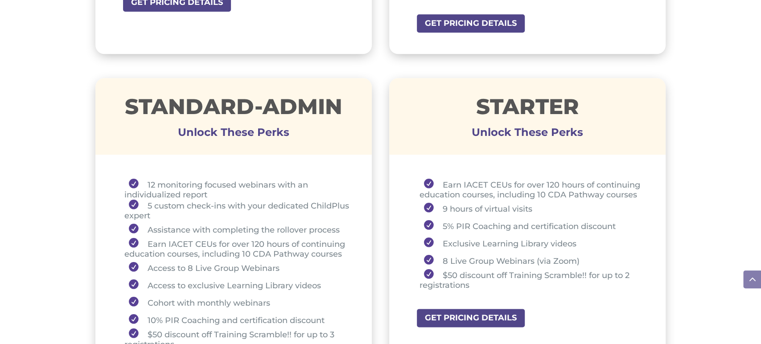
scroll to position [604, 0]
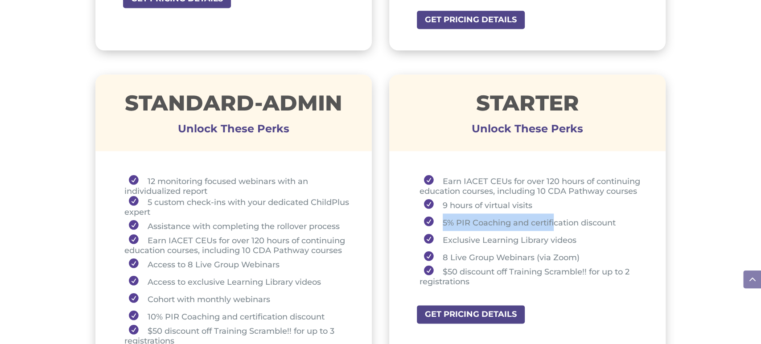
drag, startPoint x: 443, startPoint y: 216, endPoint x: 556, endPoint y: 217, distance: 113.7
click at [556, 217] on li "5% PIR Coaching and certification discount" at bounding box center [531, 222] width 224 height 17
click at [604, 286] on ul "Earn IACET CEUs for over 120 hours of continuing education courses, including 1…" at bounding box center [527, 234] width 232 height 119
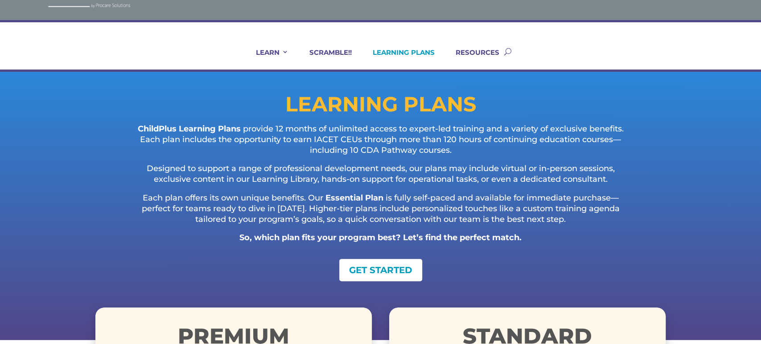
scroll to position [0, 0]
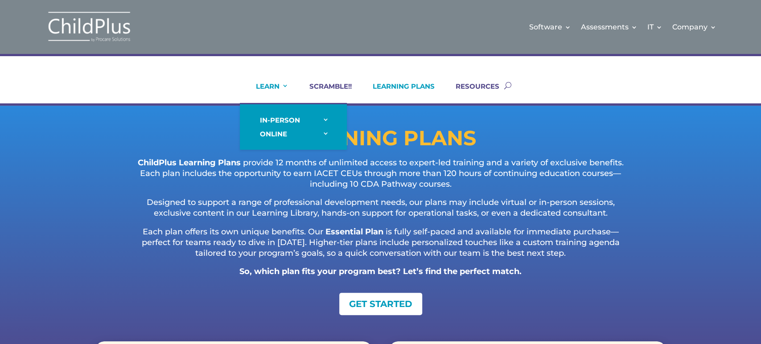
click at [271, 85] on link "LEARN" at bounding box center [267, 92] width 44 height 21
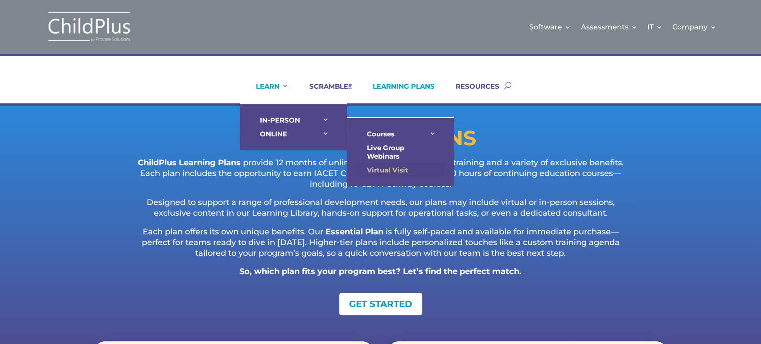
click at [393, 166] on link "Virtual Visit" at bounding box center [400, 170] width 89 height 14
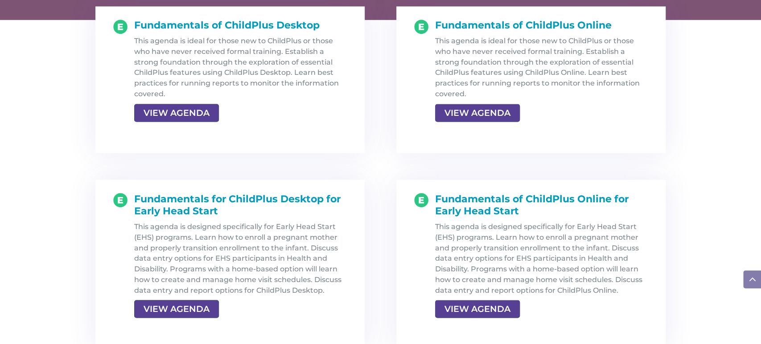
scroll to position [988, 0]
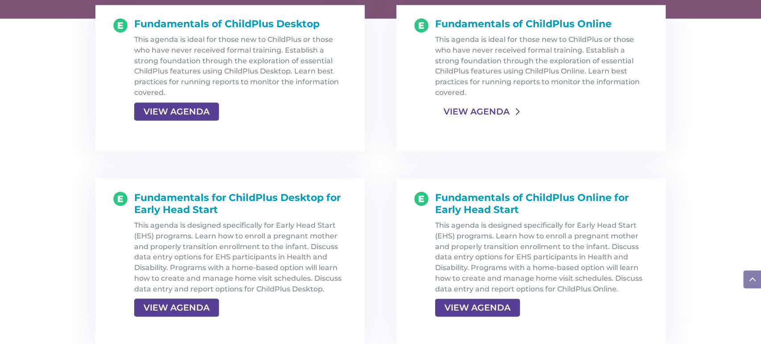
click at [481, 110] on link "VIEW AGENDA" at bounding box center [476, 111] width 83 height 16
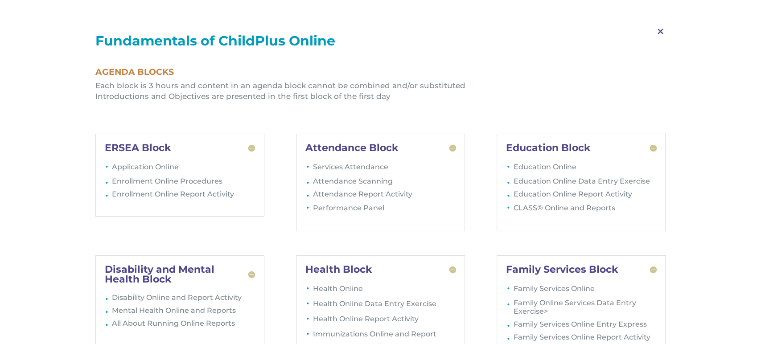
scroll to position [1039, 0]
